Goal: Find specific page/section: Find specific page/section

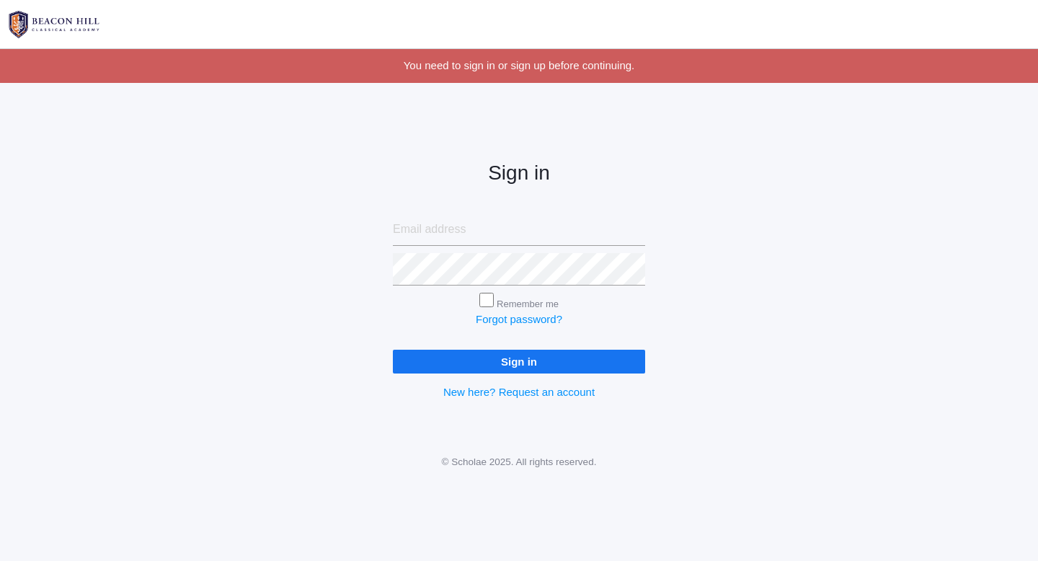
click at [507, 234] on input "email" at bounding box center [519, 229] width 252 height 32
type input "[EMAIL_ADDRESS][DOMAIN_NAME]"
click at [393, 350] on input "Sign in" at bounding box center [519, 362] width 252 height 24
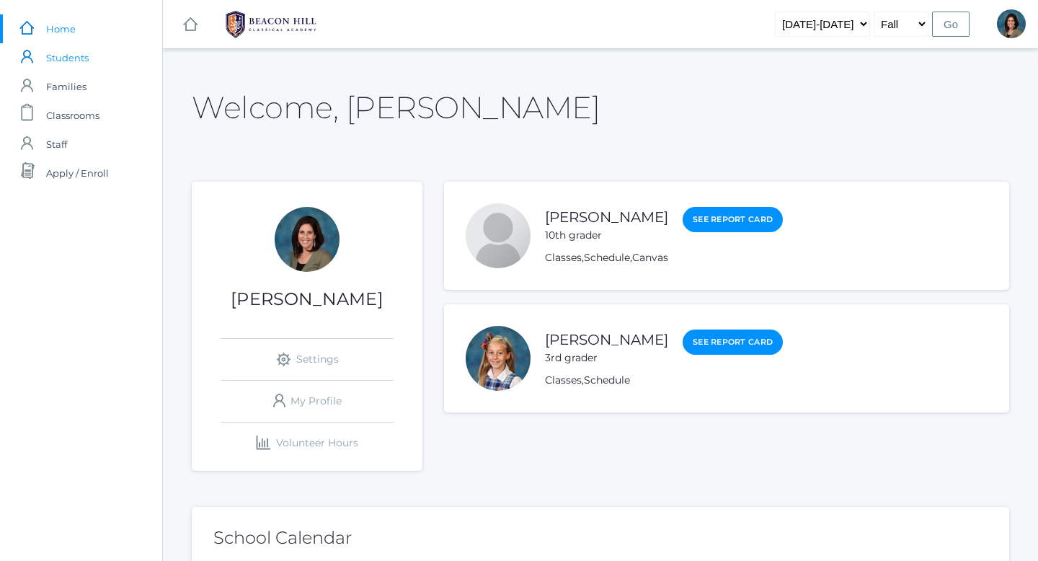
click at [43, 65] on link "icons/user/plain Created with Sketch. Students" at bounding box center [81, 57] width 162 height 29
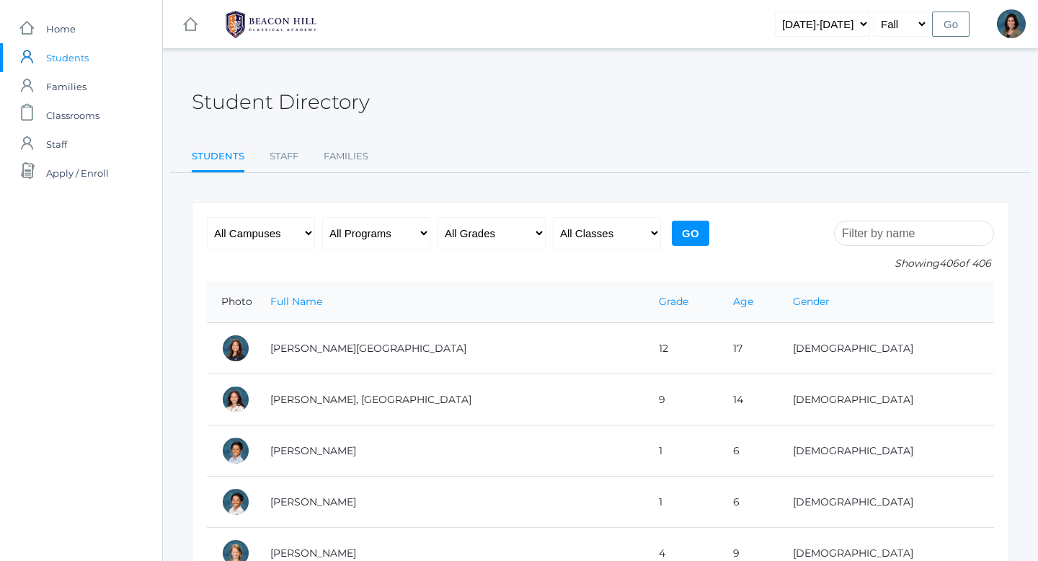
click at [924, 243] on input "search" at bounding box center [914, 233] width 160 height 25
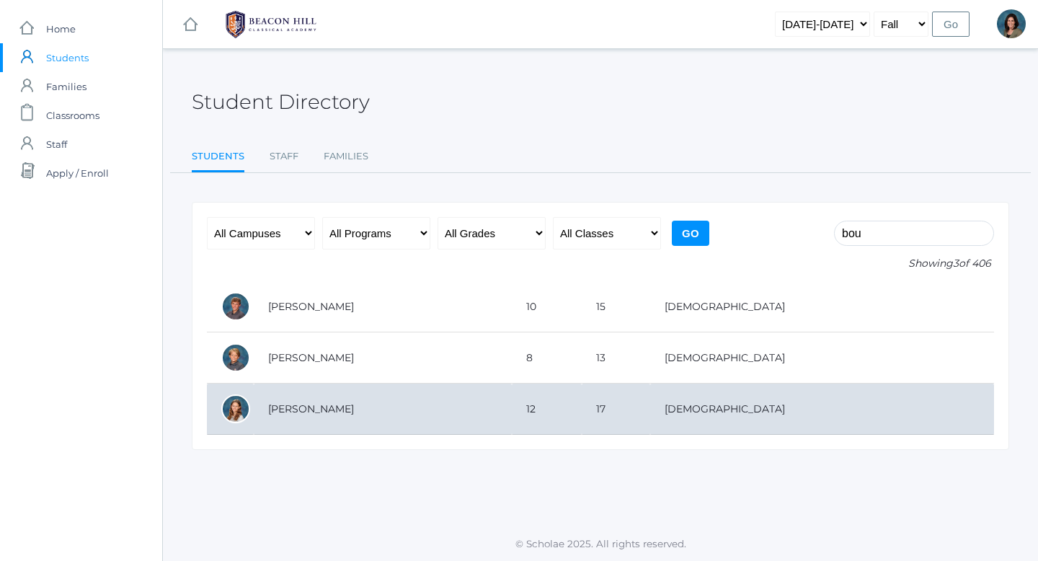
type input "bou"
click at [512, 408] on td "Boucher, Yaelle" at bounding box center [383, 408] width 258 height 51
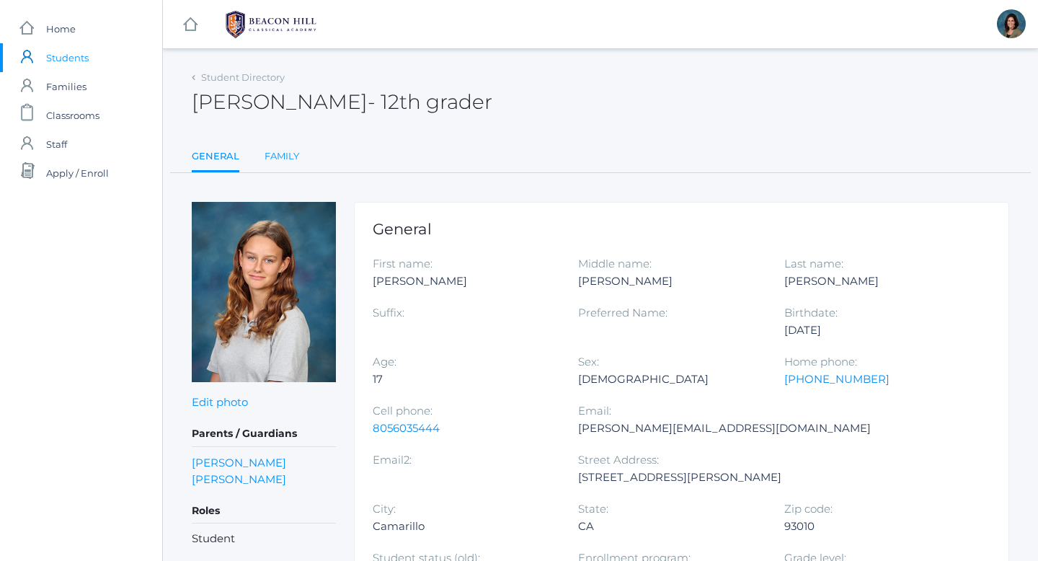
click at [298, 156] on link "Family" at bounding box center [282, 156] width 35 height 29
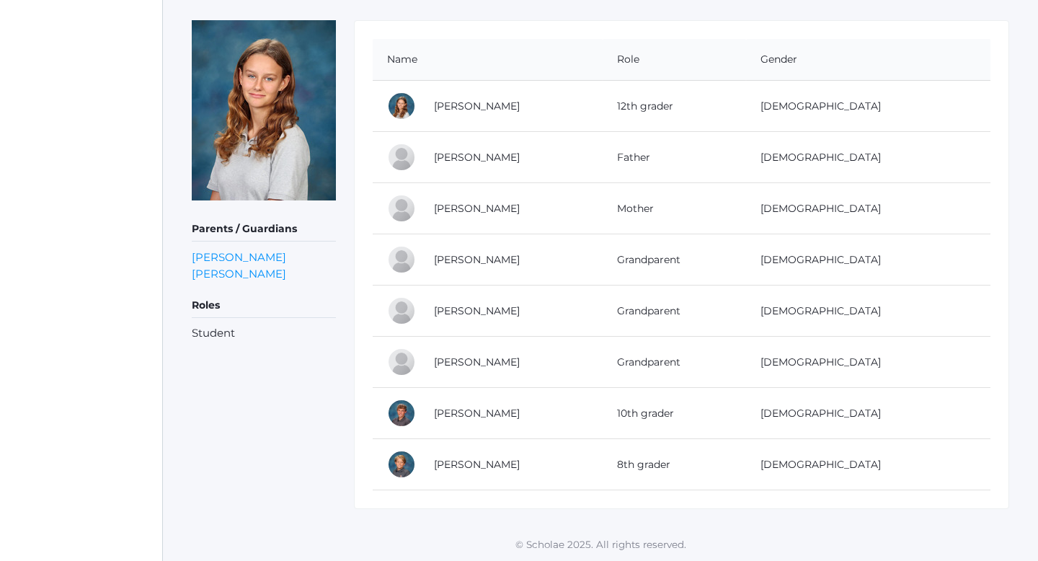
scroll to position [182, 0]
click at [492, 471] on td "Noah Boucher" at bounding box center [510, 464] width 183 height 51
click at [492, 467] on link "Noah Boucher" at bounding box center [477, 464] width 86 height 13
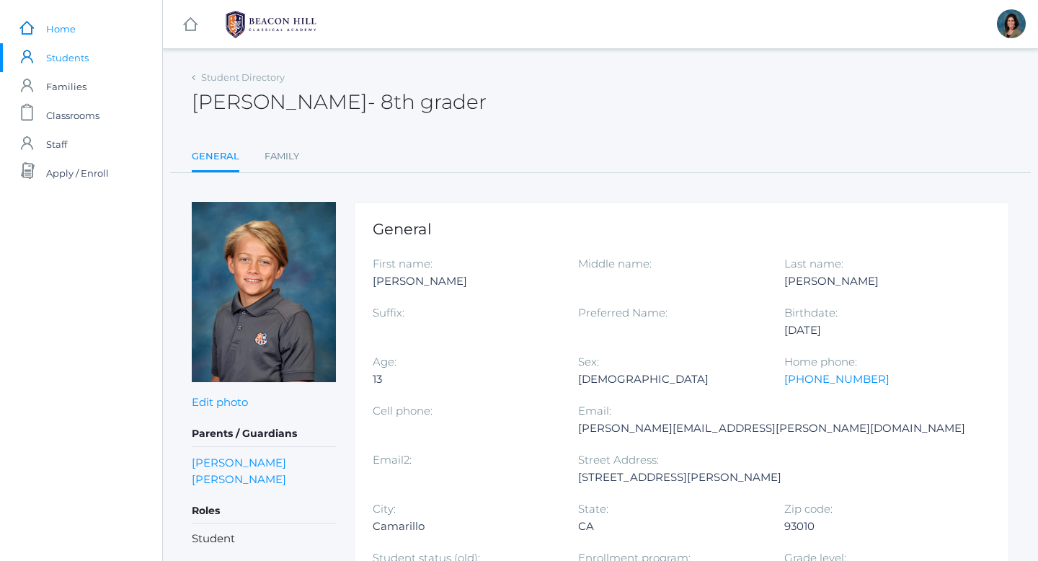
click at [124, 30] on link "icons/ui/navigation/home Created with Sketch. Home" at bounding box center [81, 28] width 162 height 29
